Goal: Task Accomplishment & Management: Manage account settings

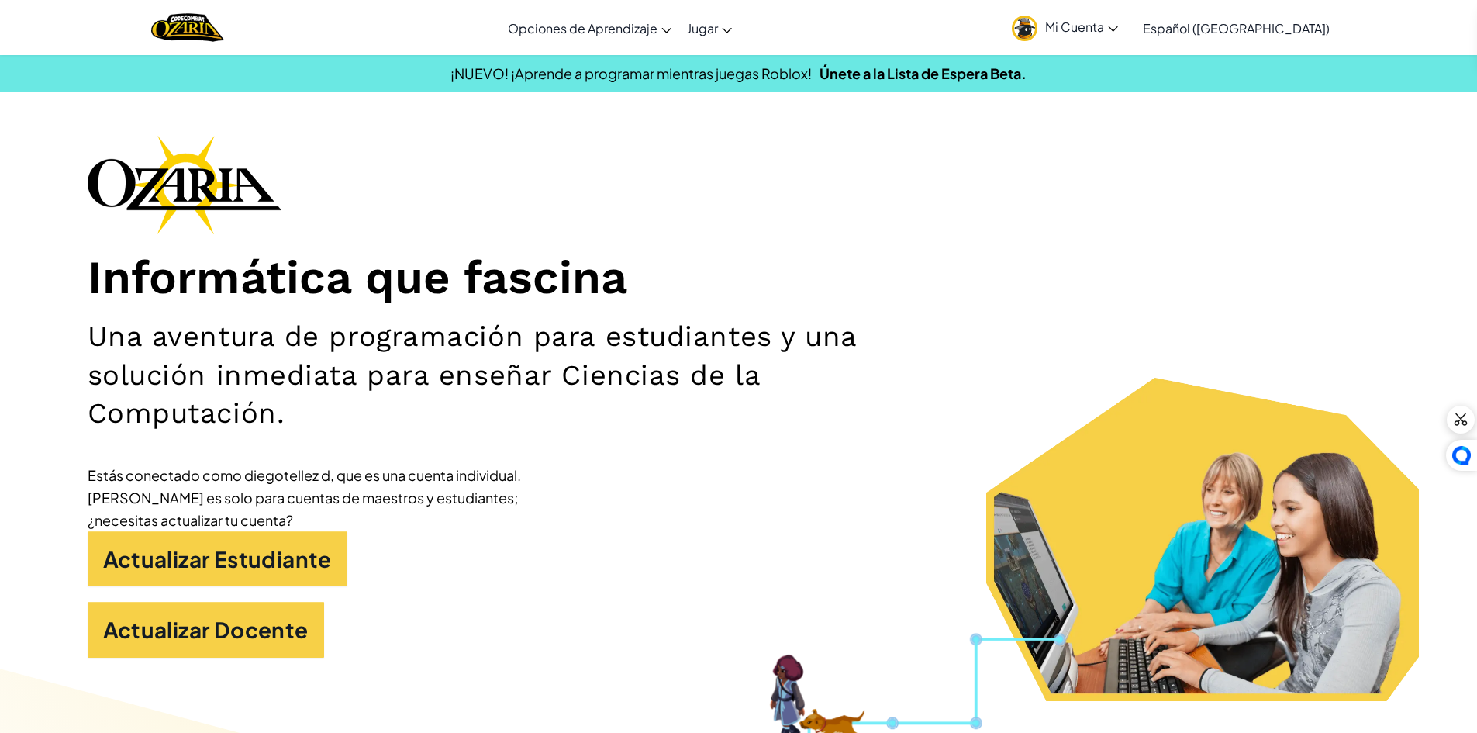
click at [1070, 18] on link "Mi Cuenta" at bounding box center [1065, 27] width 122 height 49
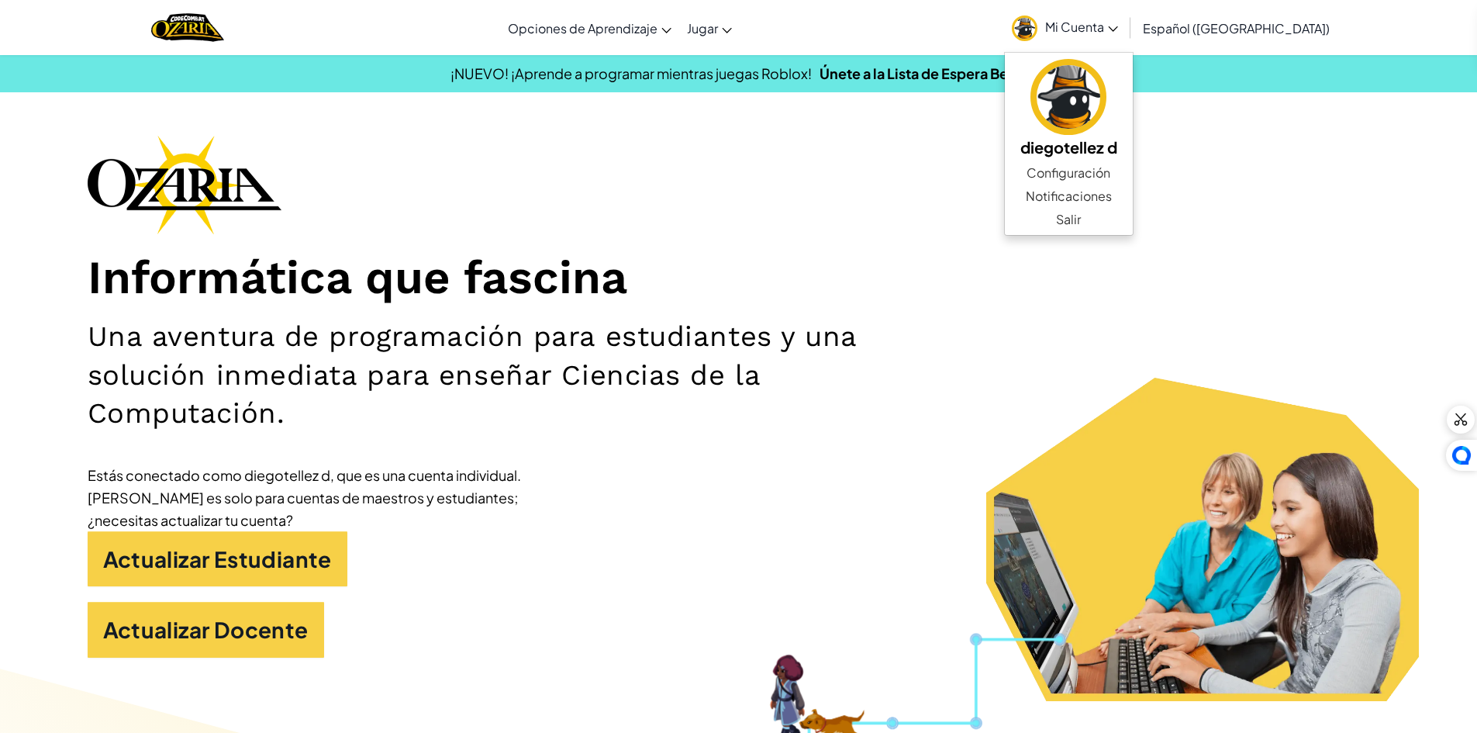
click at [896, 179] on div "Informática que fascina Una aventura de programación para estudiantes y una sol…" at bounding box center [739, 404] width 1303 height 538
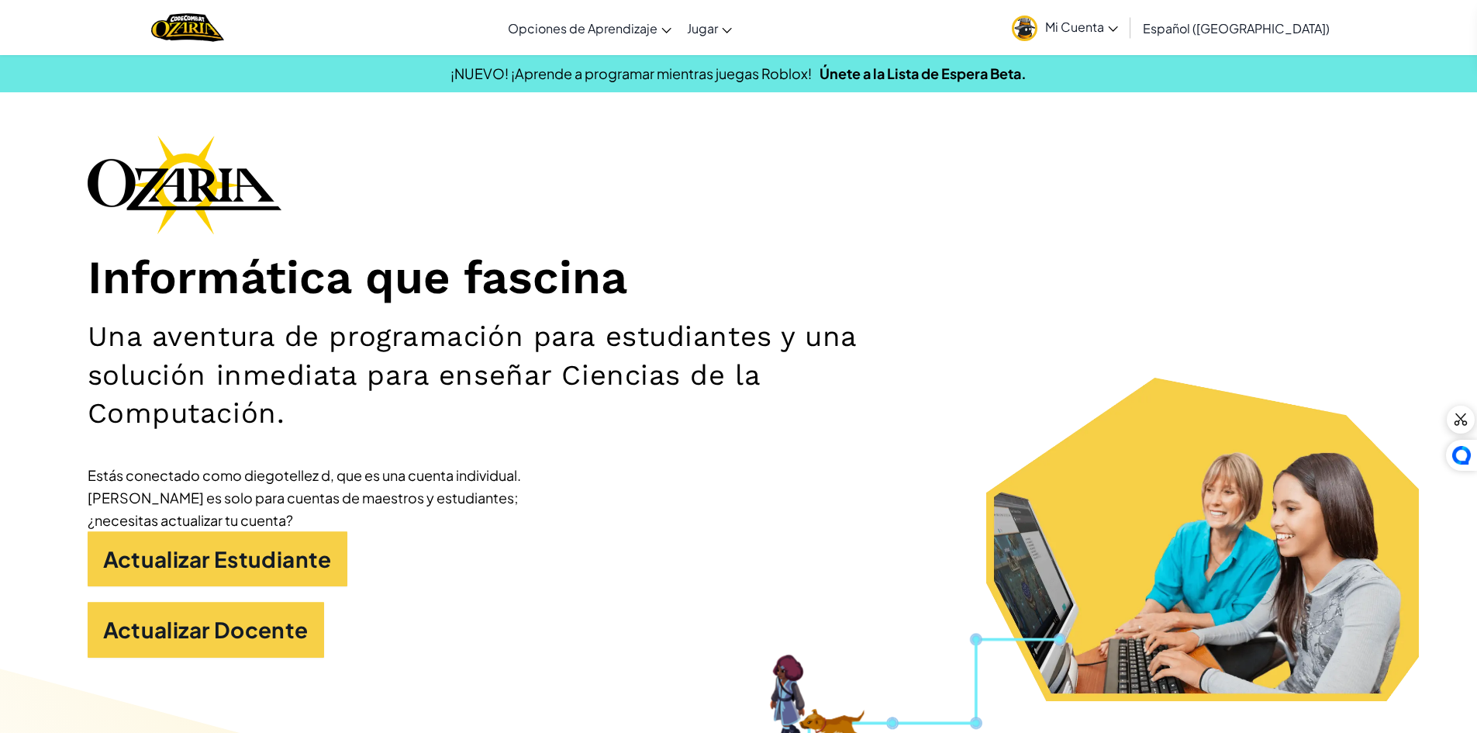
click at [1100, 26] on span "Mi Cuenta" at bounding box center [1081, 27] width 73 height 16
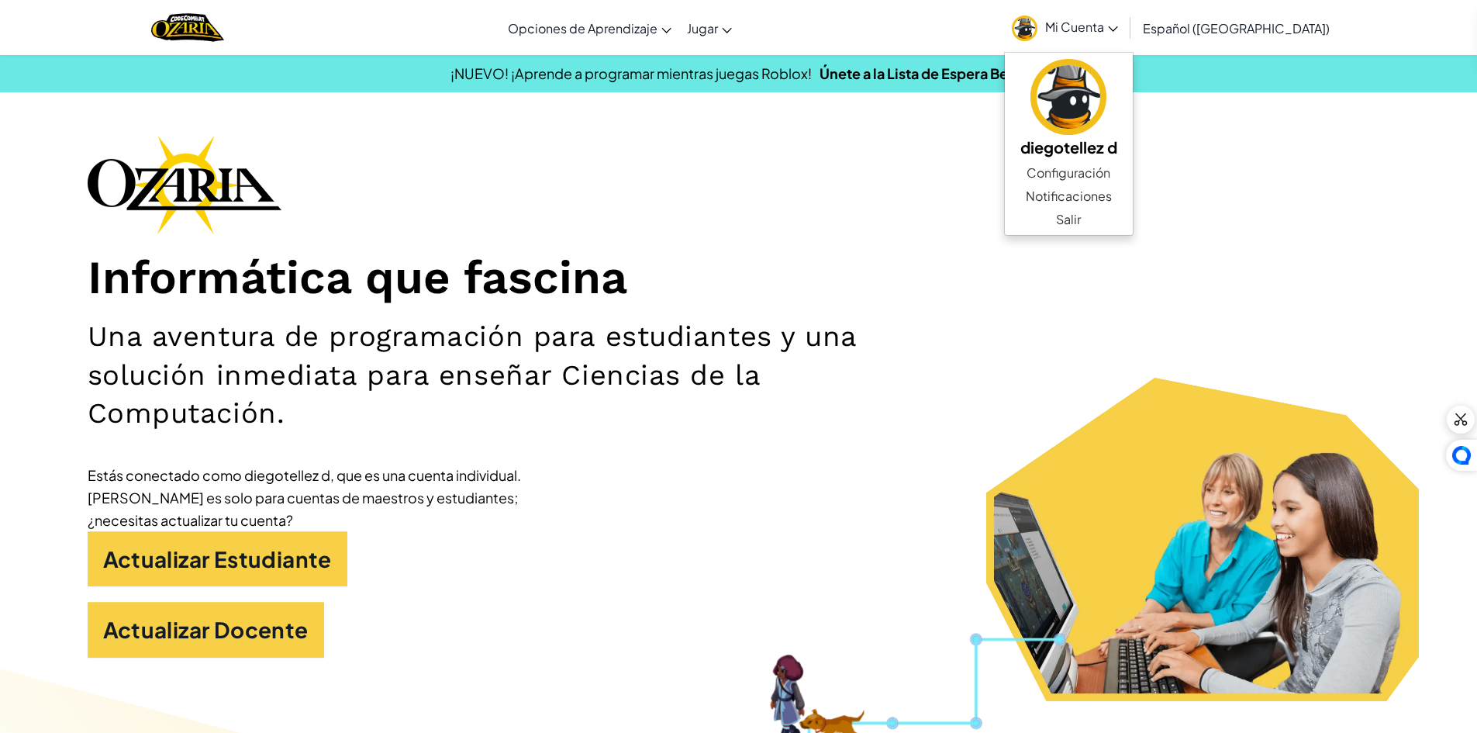
click at [909, 206] on div "Informática que fascina Una aventura de programación para estudiantes y una sol…" at bounding box center [739, 404] width 1303 height 538
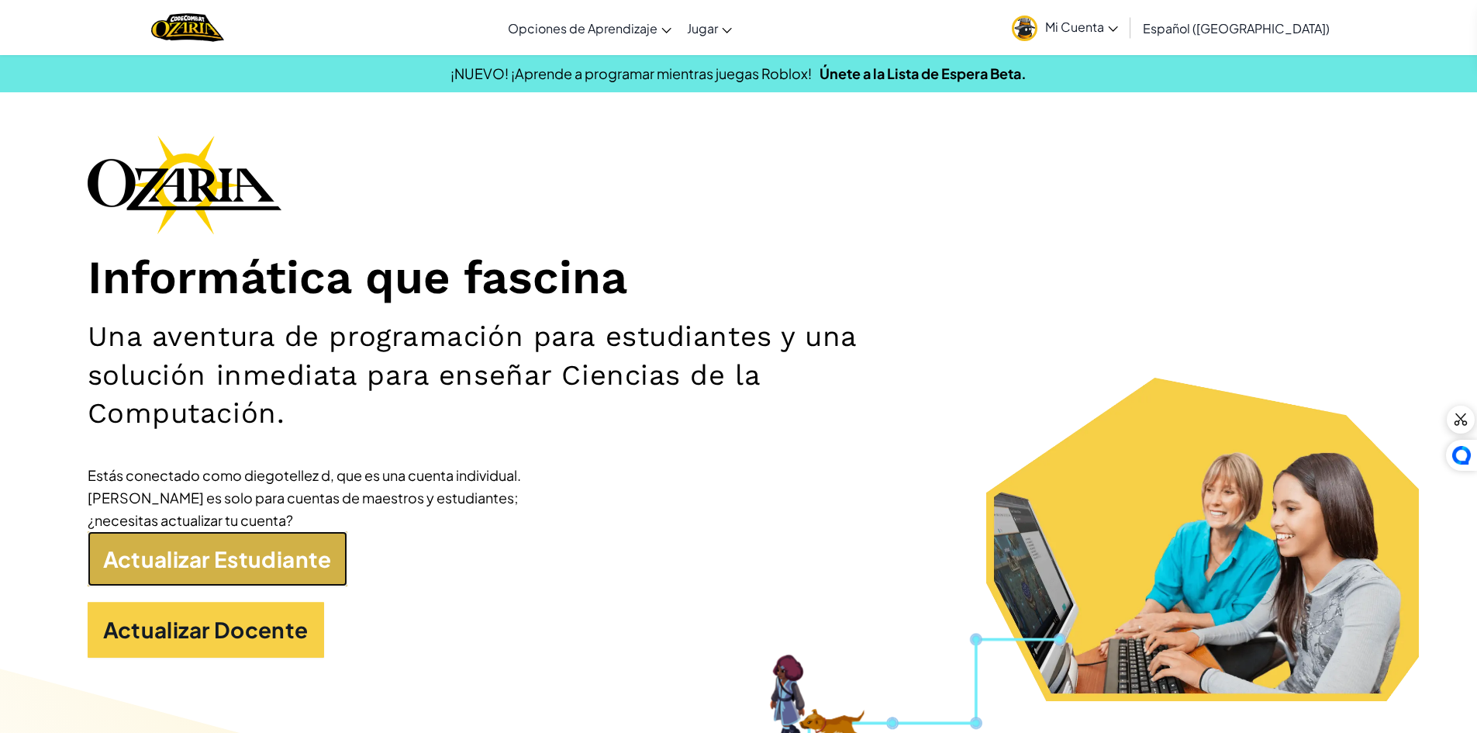
click at [195, 562] on link "Actualizar Estudiante" at bounding box center [218, 559] width 260 height 56
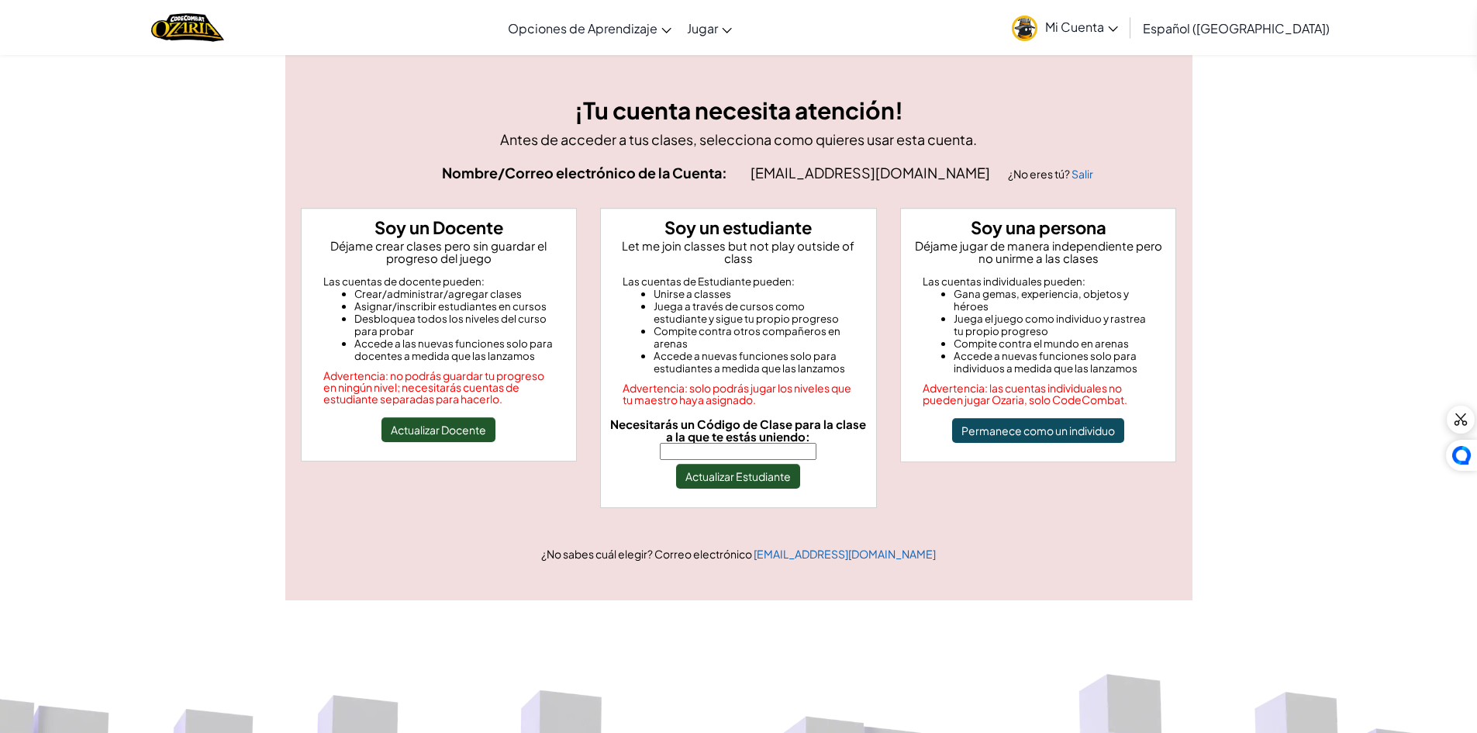
click at [729, 443] on input "Necesitarás un Código de Clase para la clase a la que te estás uniendo:" at bounding box center [738, 451] width 157 height 17
type input "PigGlassEgg"
click at [757, 465] on button "Actualizar Estudiante" at bounding box center [738, 476] width 124 height 25
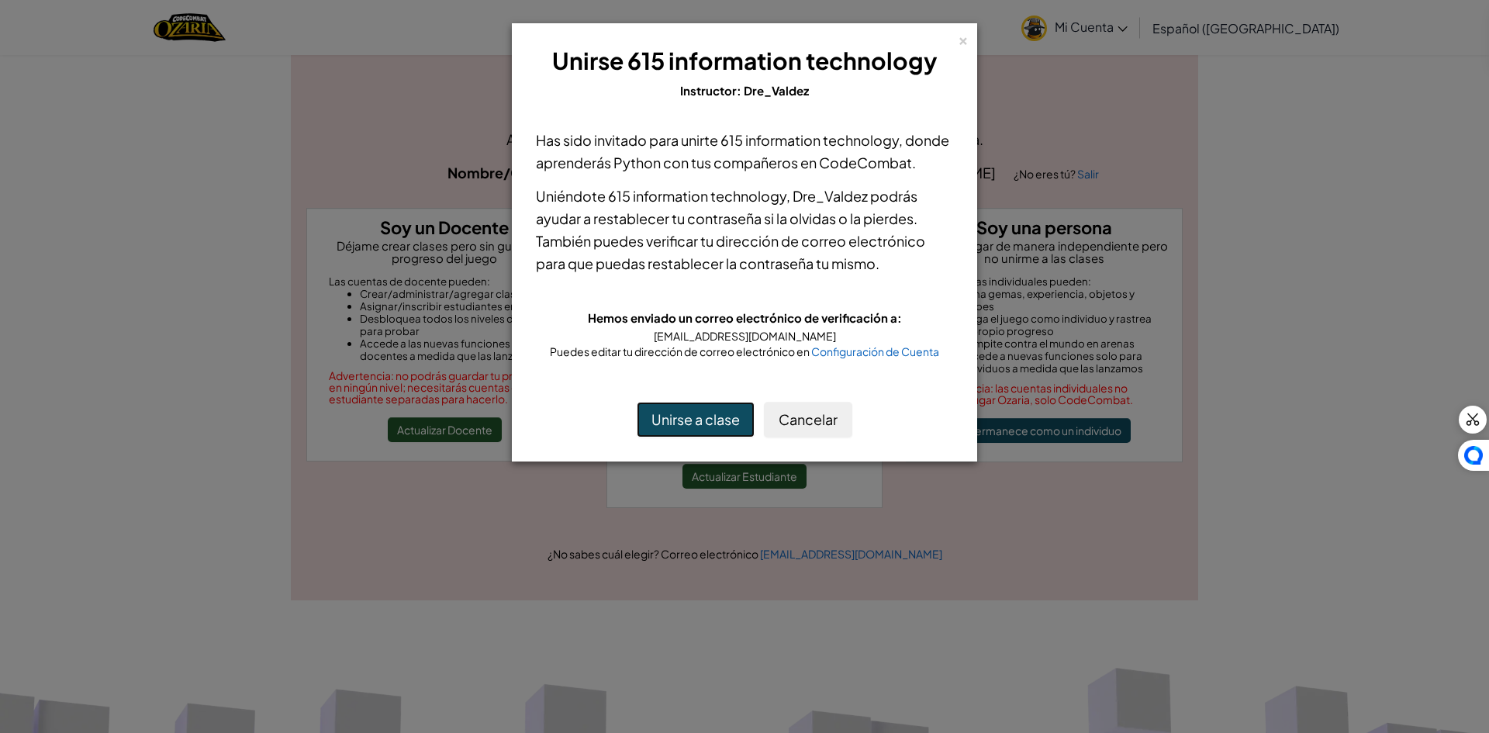
click at [726, 437] on button "Unirse a clase" at bounding box center [696, 420] width 118 height 36
click at [727, 437] on button "Unirse a clase" at bounding box center [696, 420] width 118 height 36
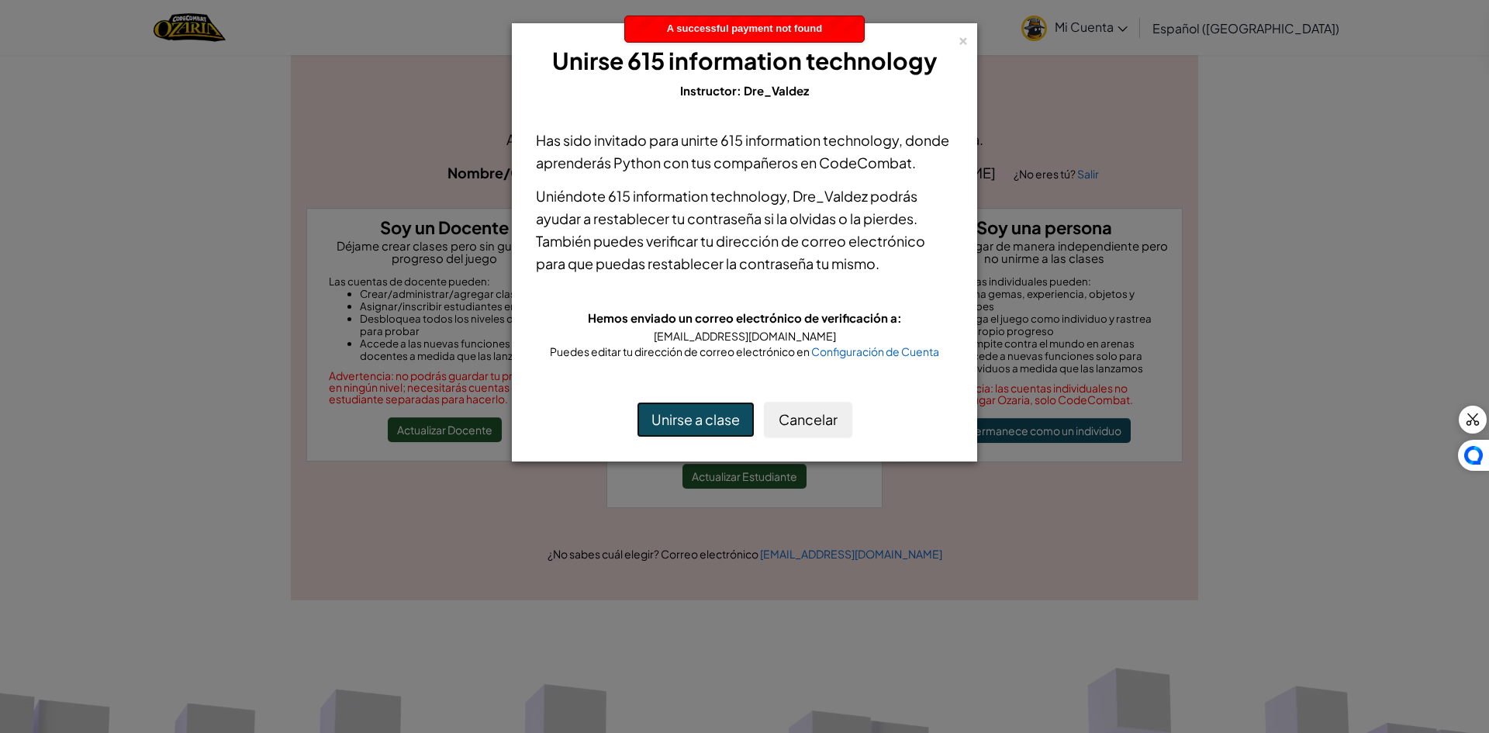
click at [707, 437] on button "Unirse a clase" at bounding box center [696, 420] width 118 height 36
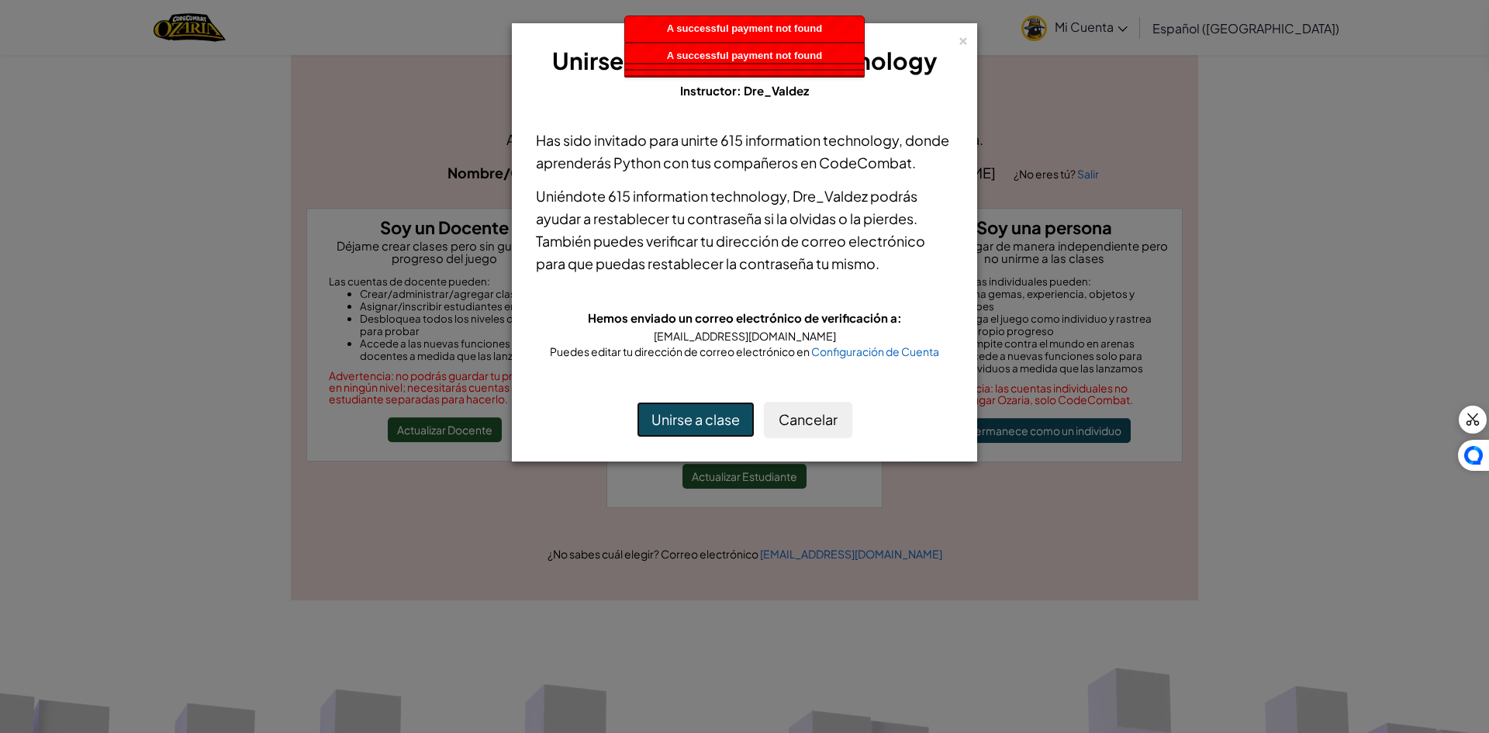
click at [707, 437] on button "Unirse a clase" at bounding box center [696, 420] width 118 height 36
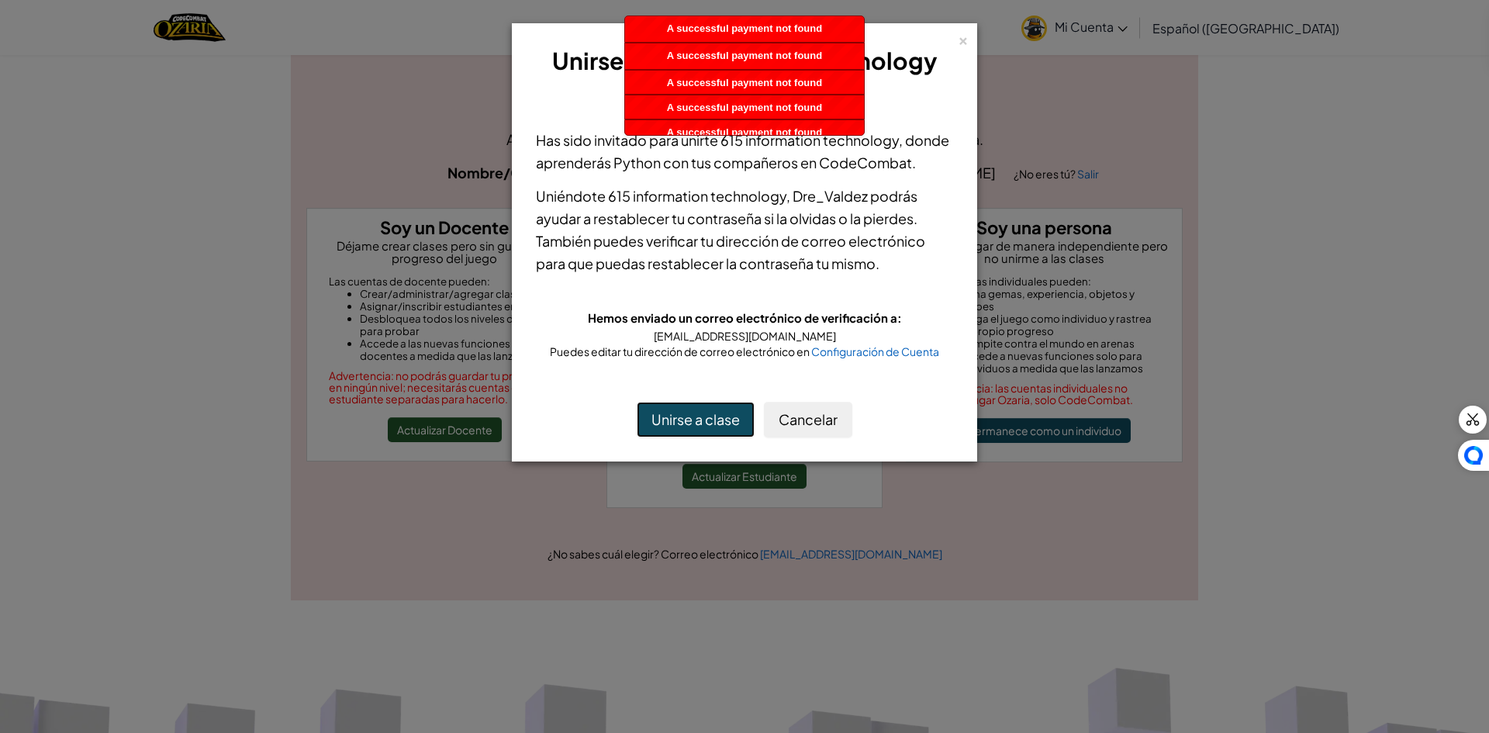
click at [707, 437] on button "Unirse a clase" at bounding box center [696, 420] width 118 height 36
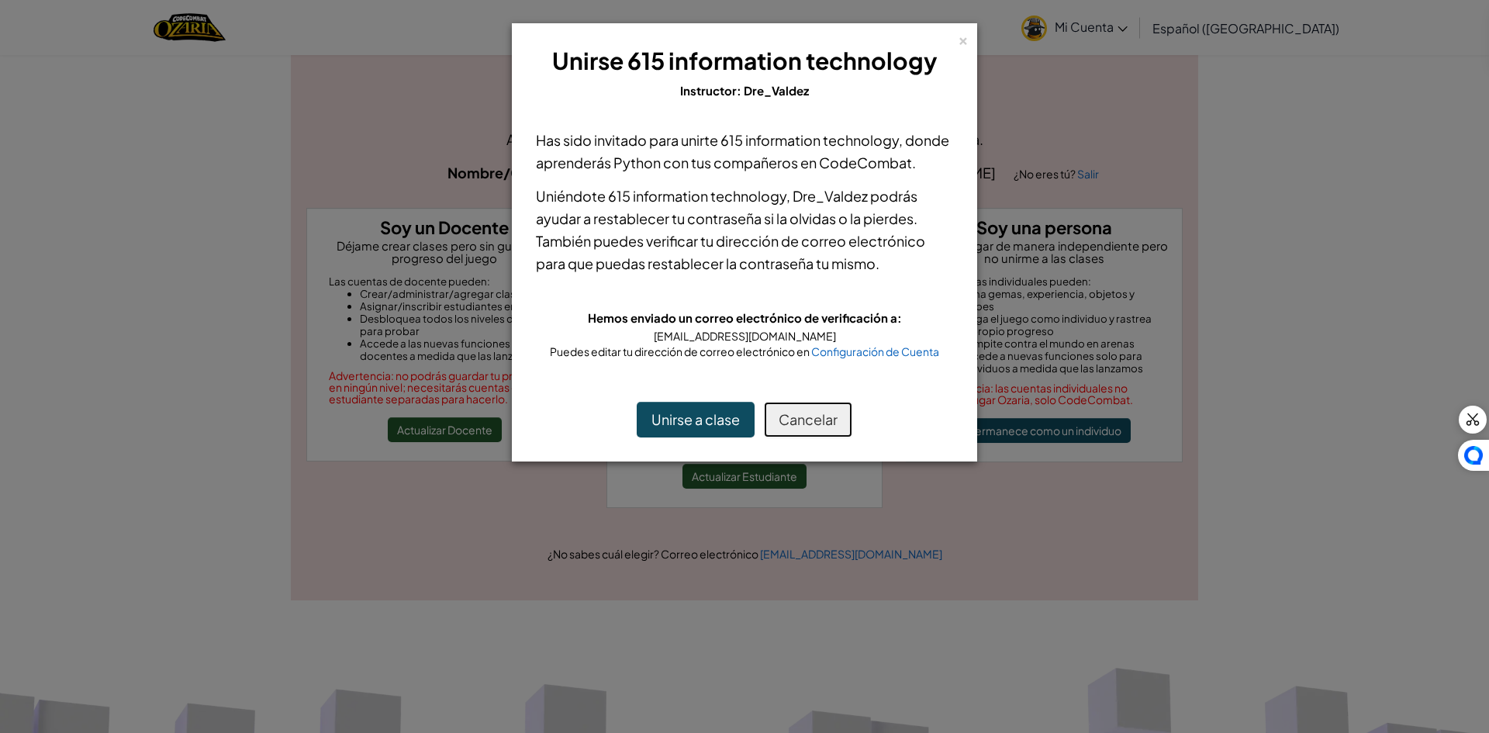
click at [811, 437] on button "Cancelar" at bounding box center [808, 420] width 88 height 36
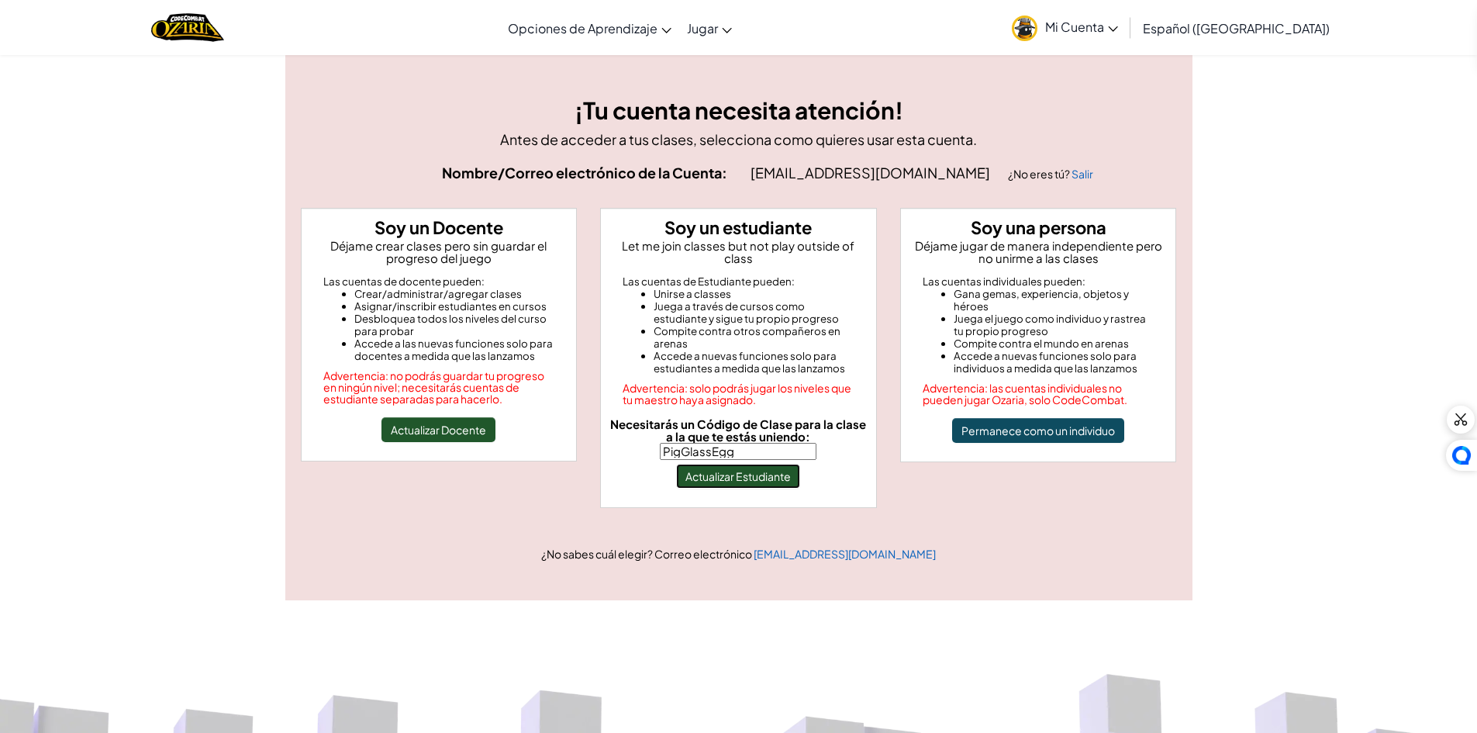
click at [772, 464] on button "Actualizar Estudiante" at bounding box center [738, 476] width 124 height 25
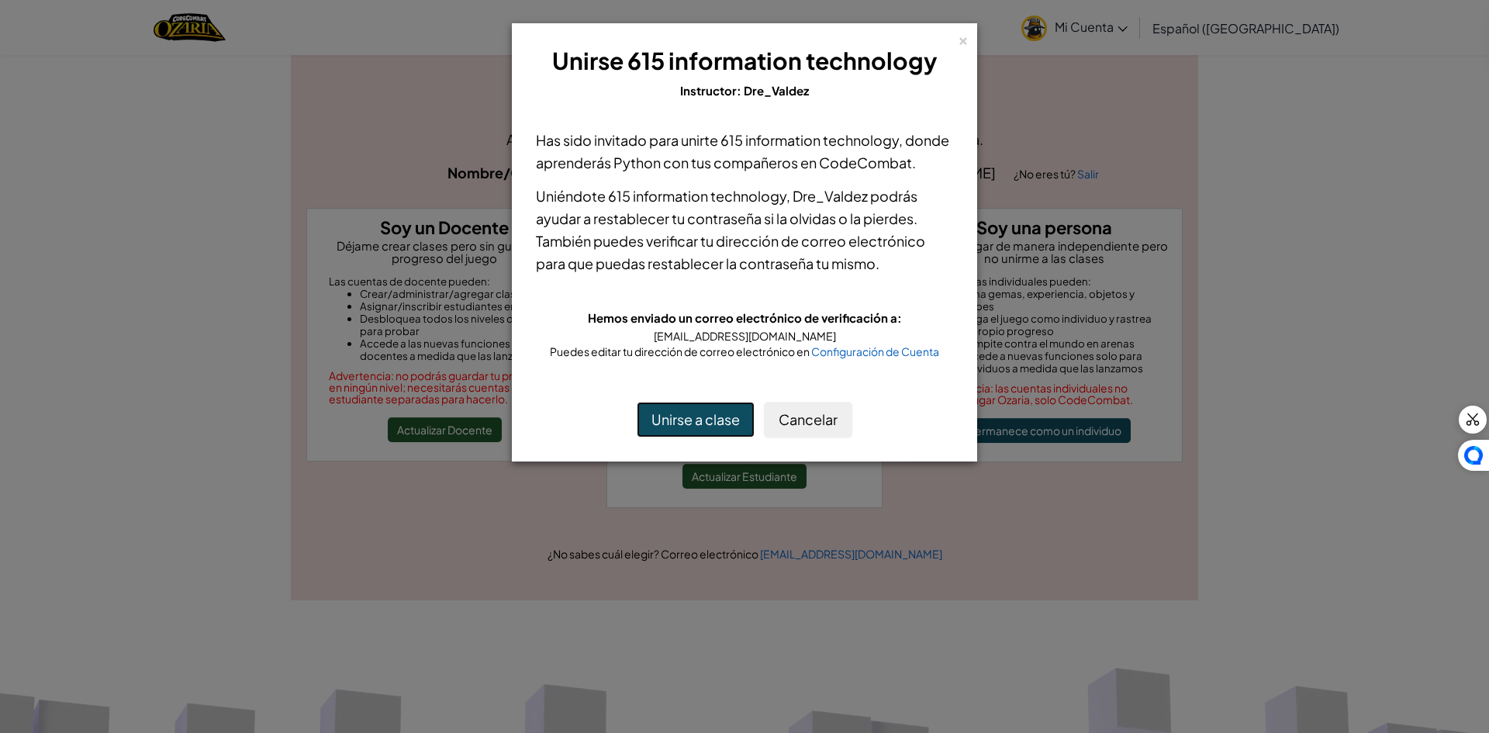
click at [741, 437] on button "Unirse a clase" at bounding box center [696, 420] width 118 height 36
click at [686, 437] on button "Unirse a clase" at bounding box center [696, 420] width 118 height 36
click at [689, 437] on button "Unirse a clase" at bounding box center [696, 420] width 118 height 36
click at [726, 422] on div "Unirse a clase Cancelar" at bounding box center [744, 419] width 448 height 67
click at [728, 427] on button "Unirse a clase" at bounding box center [696, 420] width 118 height 36
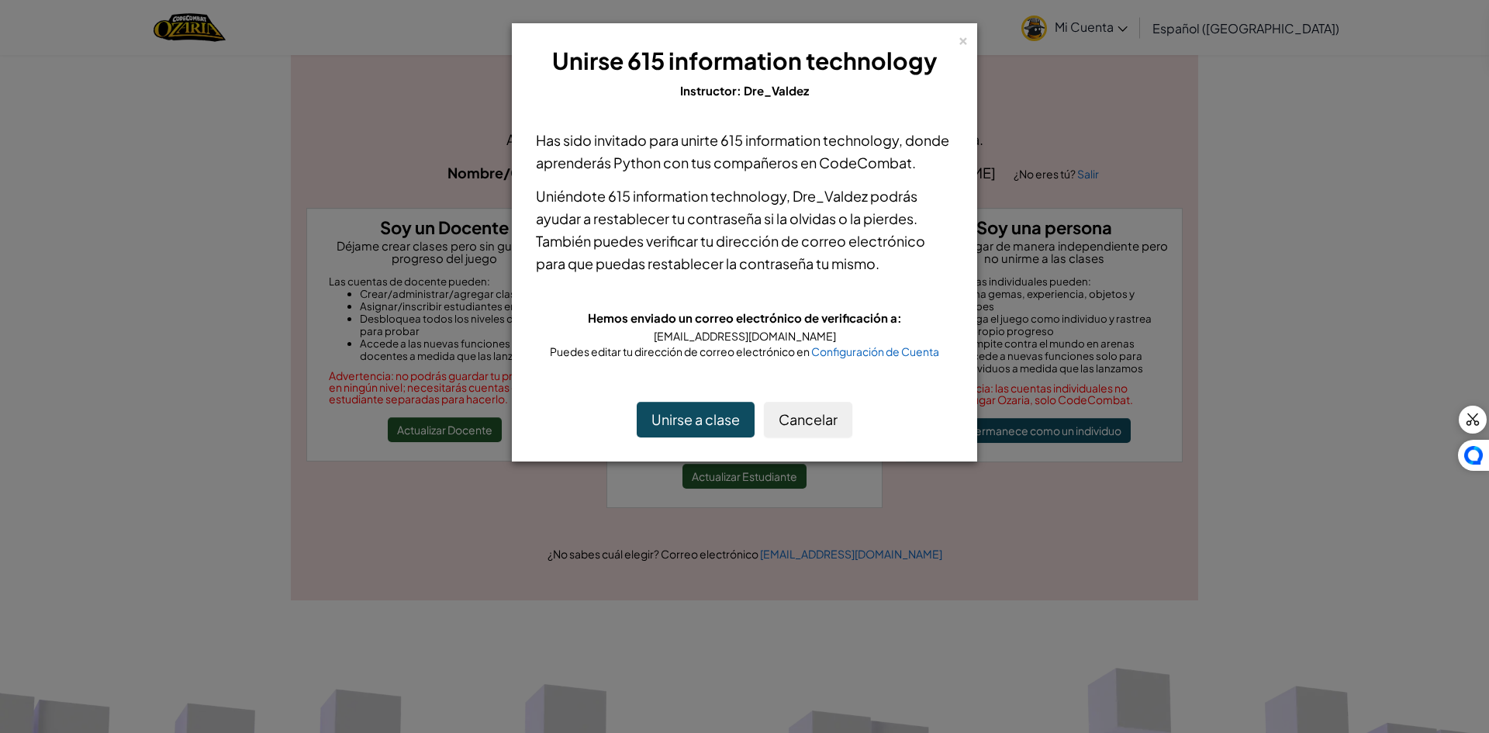
click at [1107, 226] on div "× Unirse 615 information technology Instructor: Dre_Valdez Has sido invitado pa…" at bounding box center [744, 366] width 1489 height 733
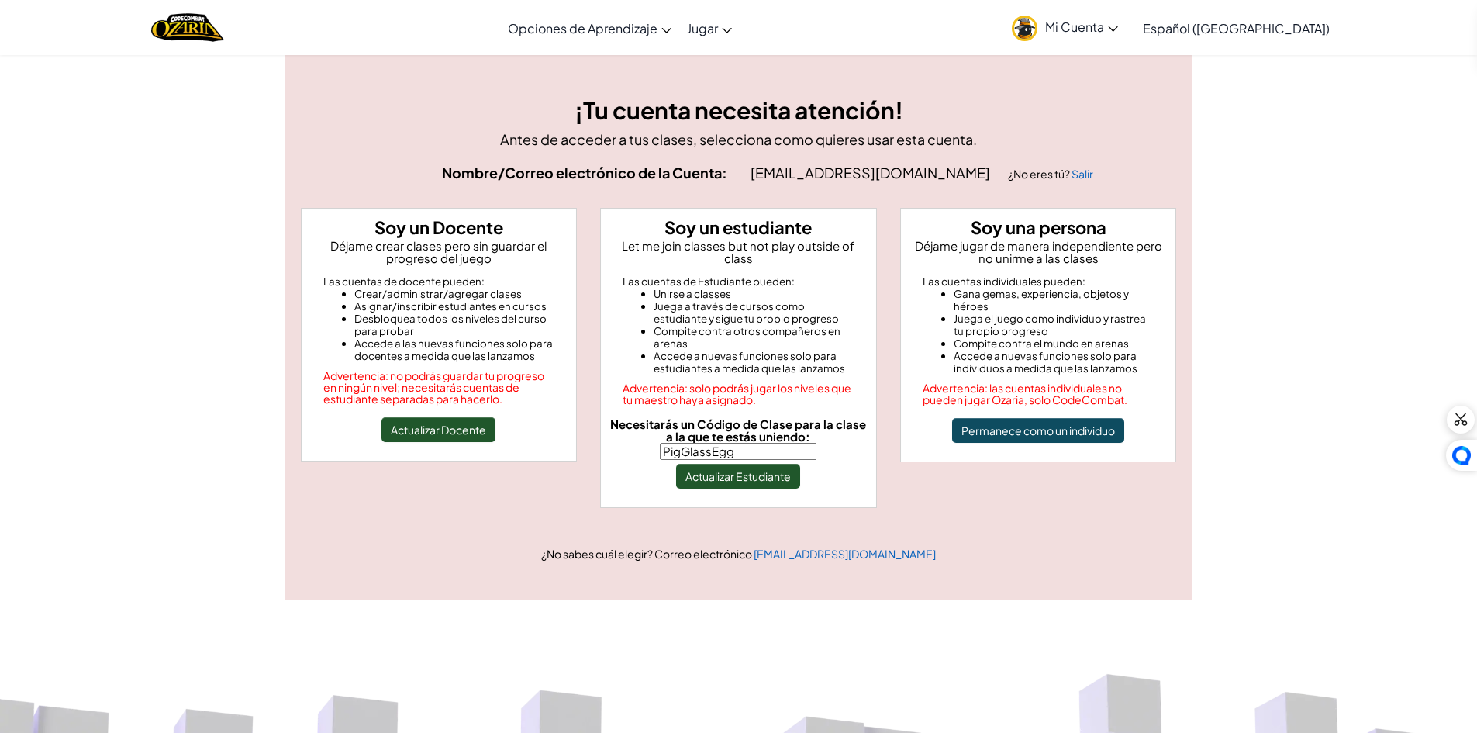
click at [1100, 29] on span "Mi Cuenta" at bounding box center [1081, 27] width 73 height 16
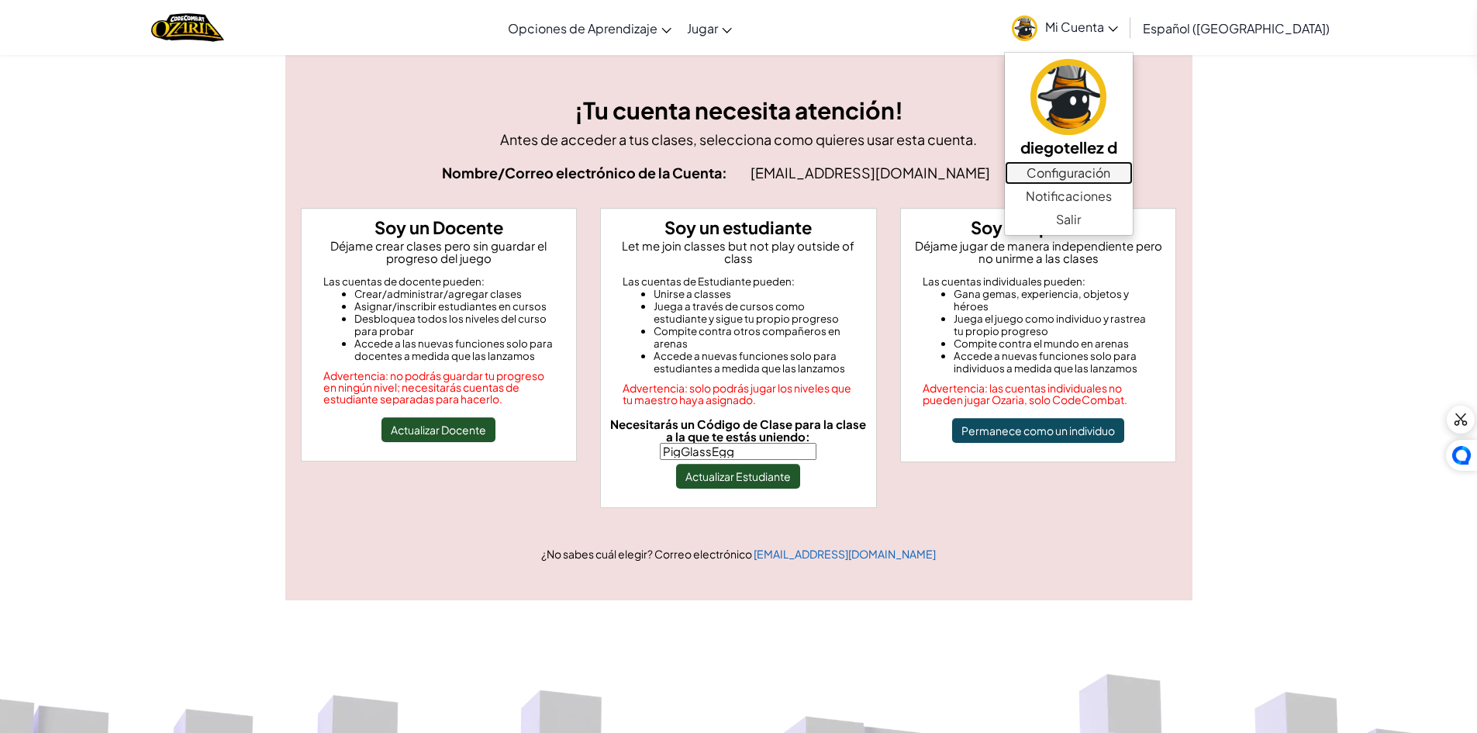
click at [1133, 175] on link "Configuración" at bounding box center [1069, 172] width 128 height 23
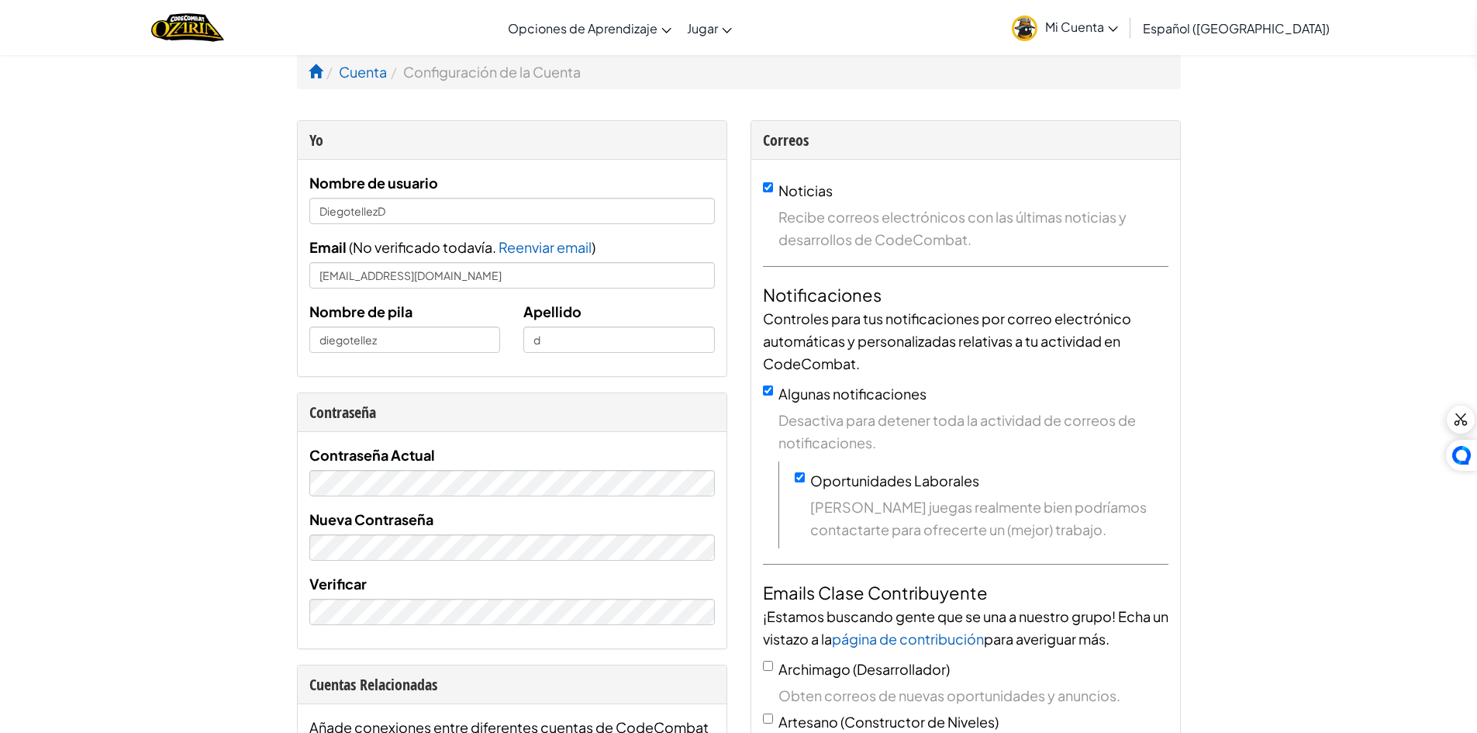
click at [1079, 26] on link "Mi Cuenta" at bounding box center [1065, 27] width 122 height 49
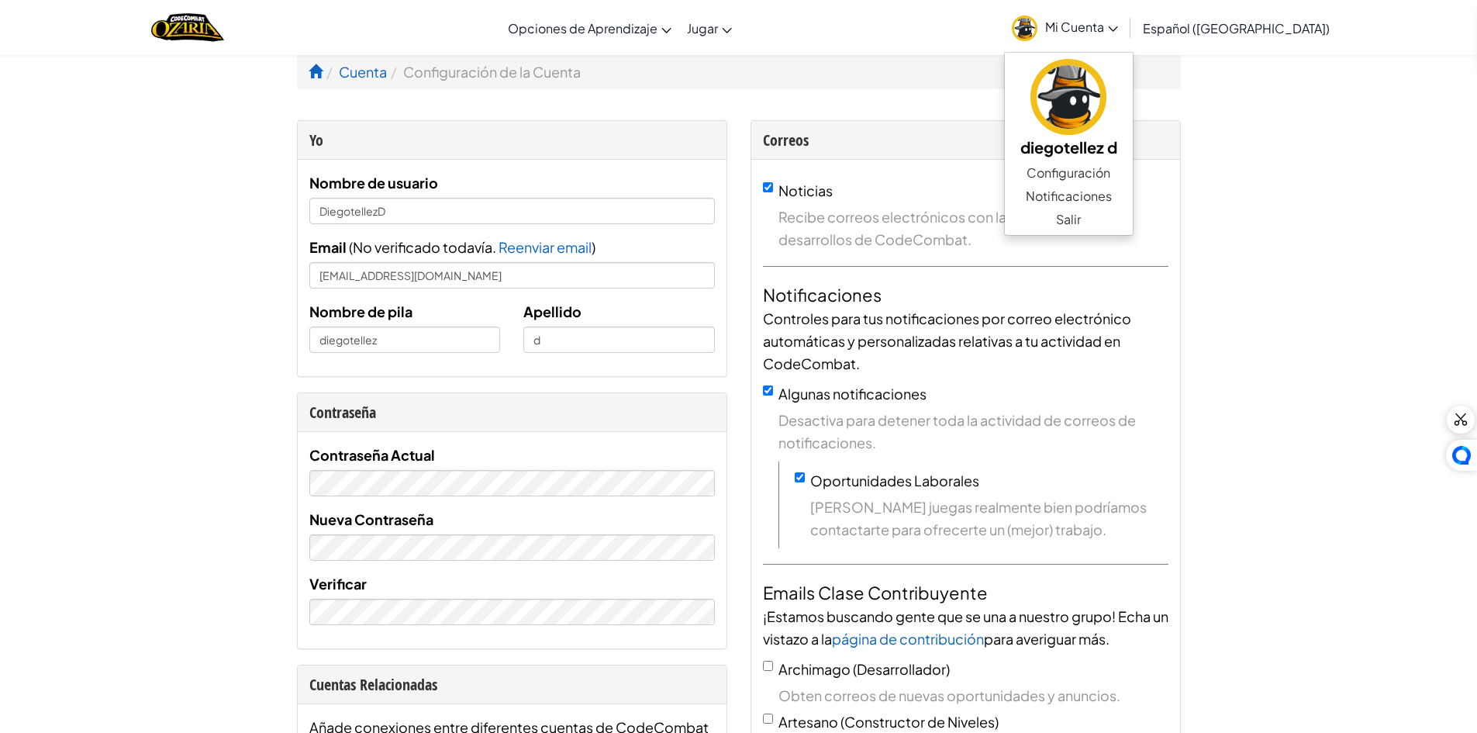
click at [836, 27] on div "[MEDICAL_DATA] la navigación Opciones de Aprendizaje Live Online Classes Autodi…" at bounding box center [738, 27] width 1485 height 55
